Goal: Complete application form

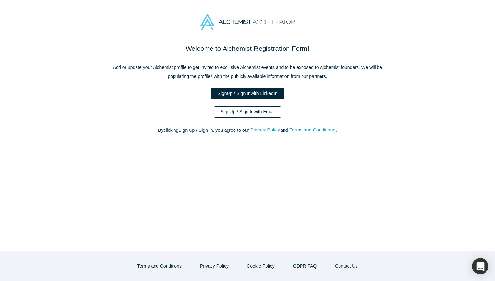
click at [257, 113] on link "Sign Up / Sign In with Email" at bounding box center [248, 111] width 68 height 11
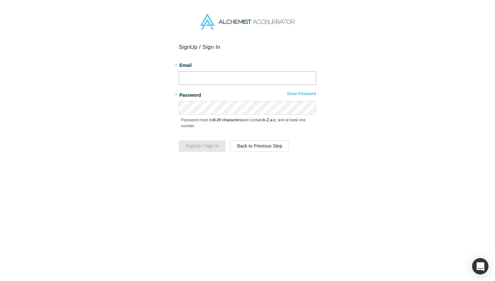
click at [226, 81] on input "text" at bounding box center [248, 78] width 138 height 14
click at [228, 84] on input "text" at bounding box center [248, 78] width 138 height 14
click at [112, 64] on div "Sign Up / Sign In * Email * Password Show Password Password must be 8-20 charac…" at bounding box center [247, 162] width 495 height 237
